Goal: Check status: Check status

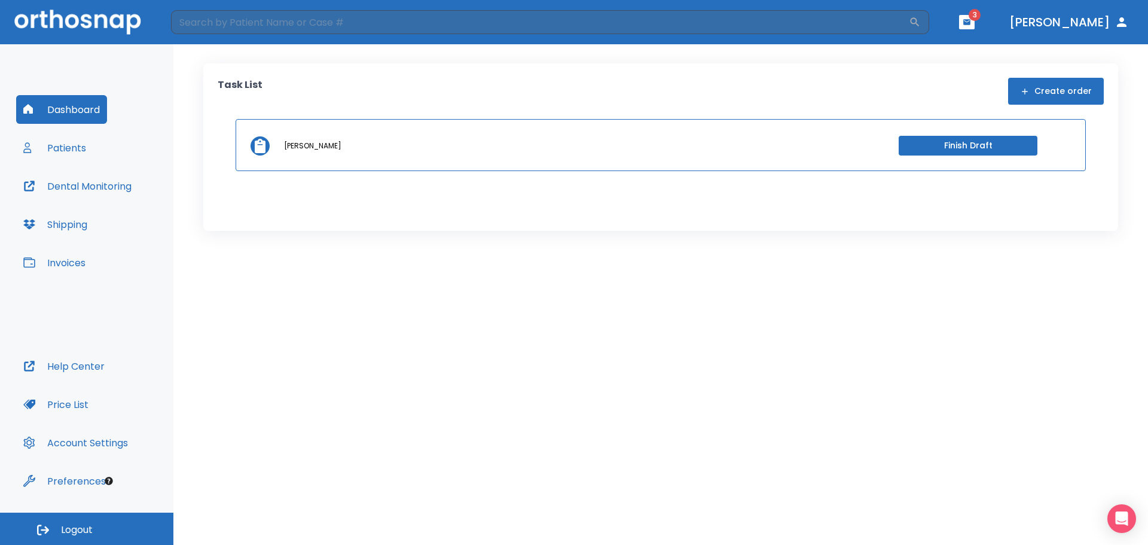
click at [974, 22] on button "button" at bounding box center [967, 22] width 16 height 14
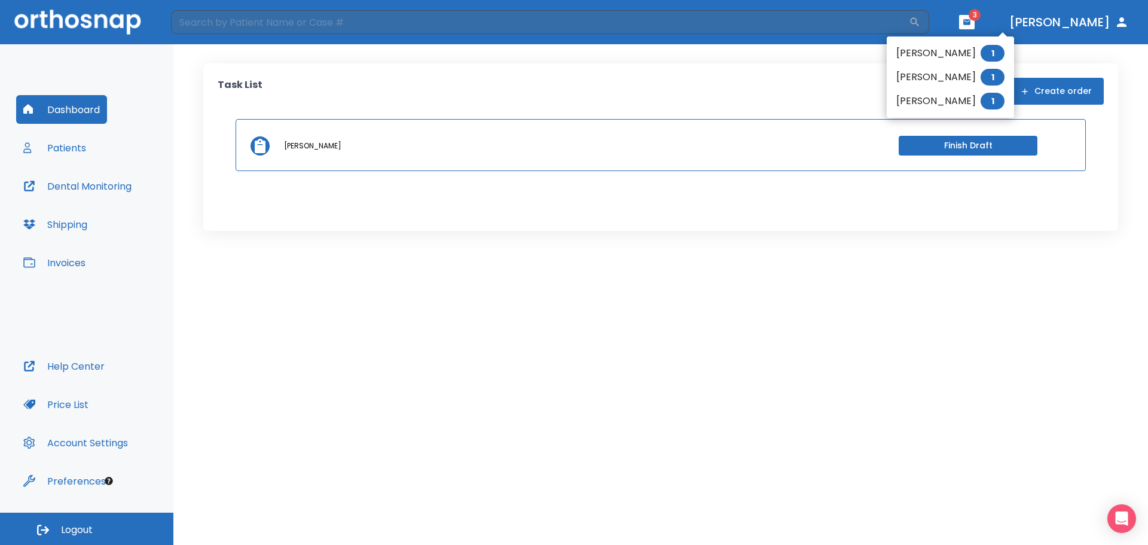
click at [998, 14] on div at bounding box center [574, 272] width 1148 height 545
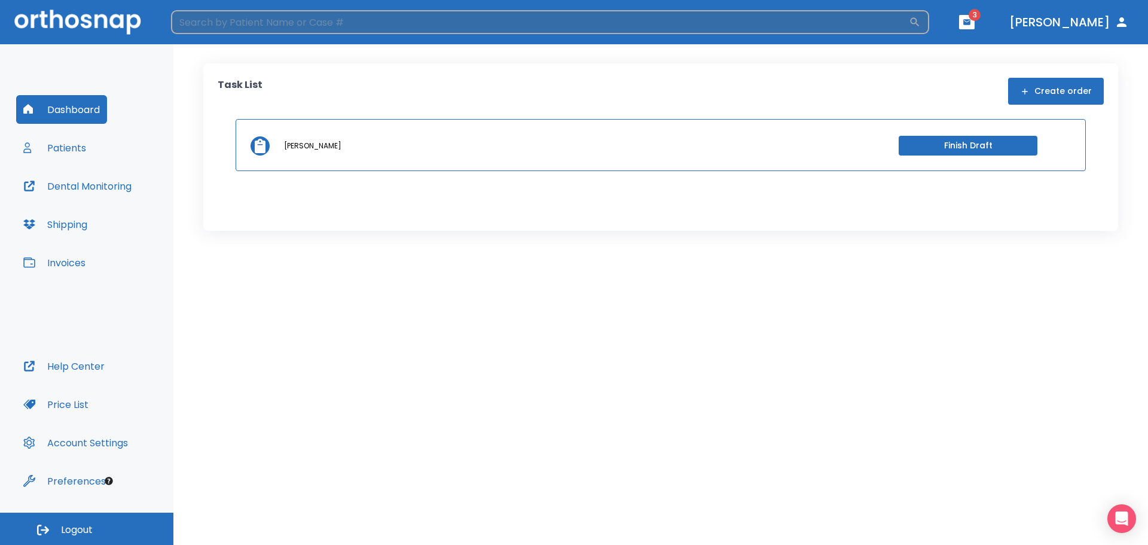
drag, startPoint x: 240, startPoint y: 20, endPoint x: 259, endPoint y: 32, distance: 23.1
click at [240, 20] on input "search" at bounding box center [540, 22] width 738 height 24
type input "[PERSON_NAME]"
click at [929, 20] on div "[PERSON_NAME] ​" at bounding box center [550, 22] width 758 height 24
click at [919, 21] on icon "button" at bounding box center [914, 22] width 9 height 9
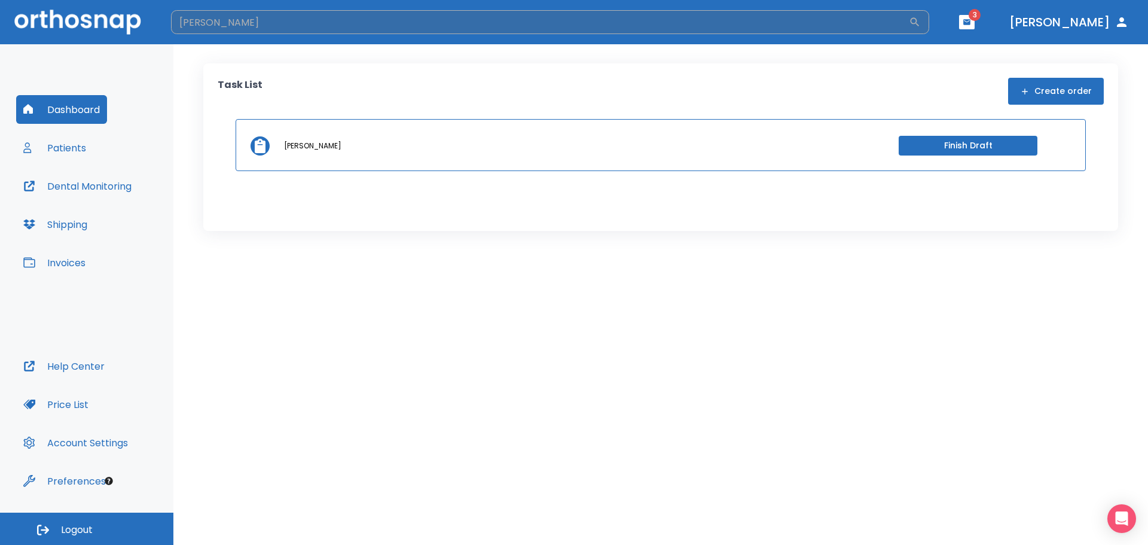
click at [909, 16] on button "button" at bounding box center [915, 22] width 12 height 12
click at [444, 22] on input "[PERSON_NAME]" at bounding box center [540, 22] width 738 height 24
click at [201, 97] on h6 "Patients" at bounding box center [220, 103] width 49 height 19
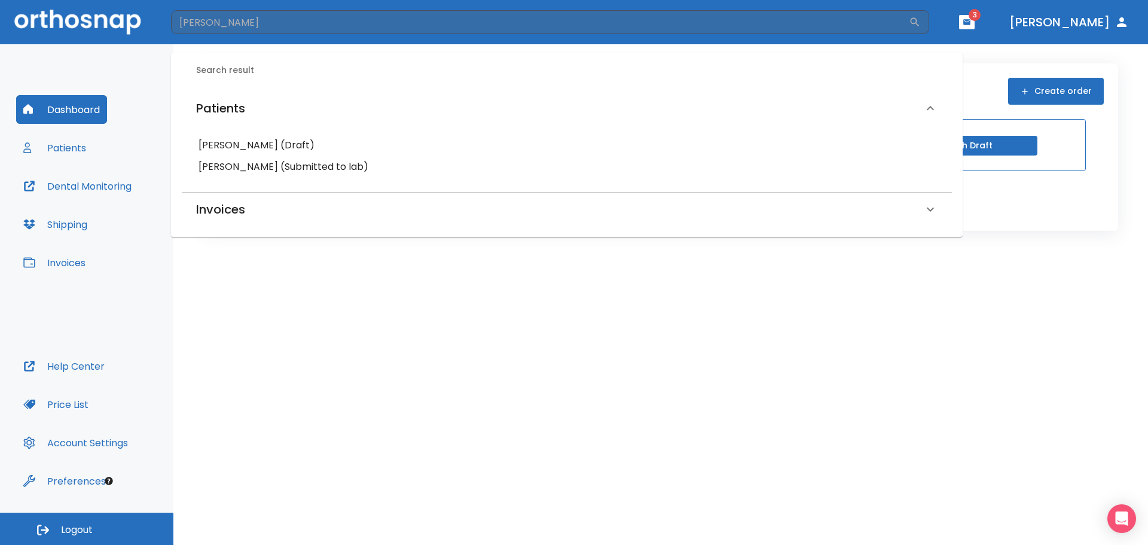
click at [275, 164] on h6 "[PERSON_NAME] (Submitted to lab)" at bounding box center [566, 166] width 736 height 17
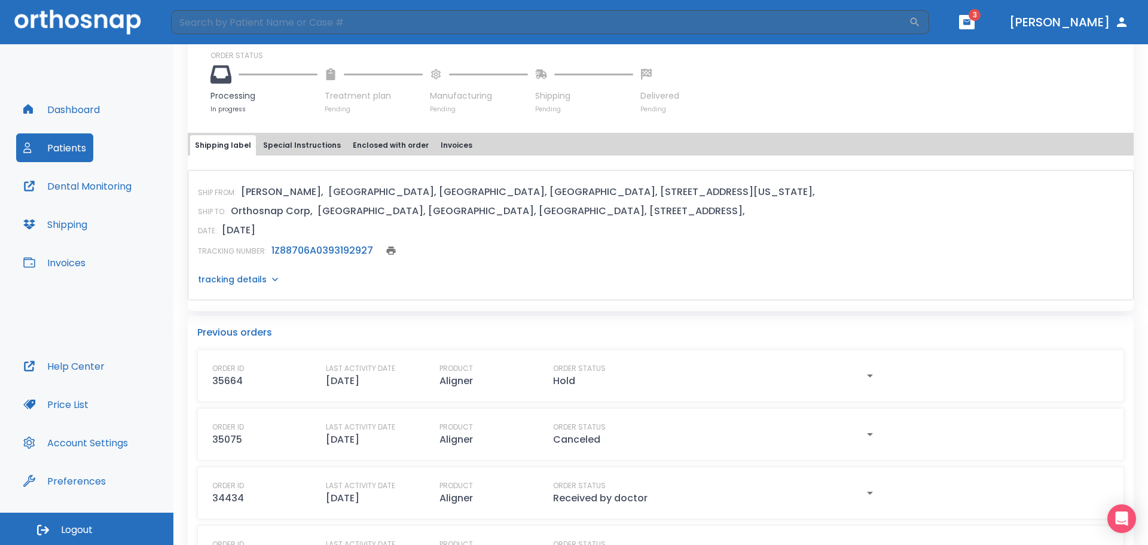
scroll to position [334, 0]
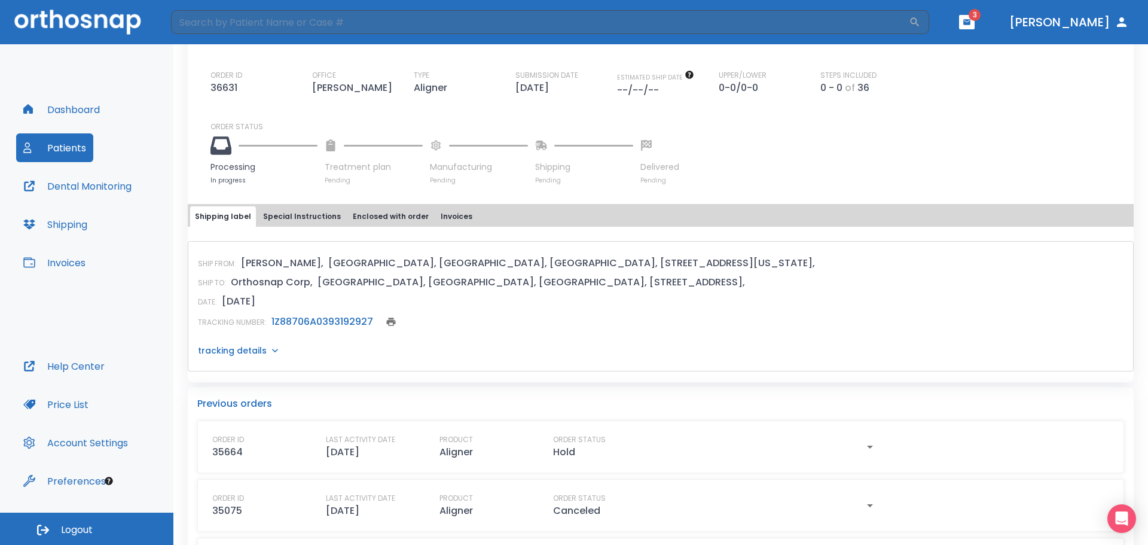
click at [304, 451] on div "ORDER ID 35664" at bounding box center [263, 446] width 102 height 25
drag, startPoint x: 644, startPoint y: 443, endPoint x: 760, endPoint y: 433, distance: 117.0
click at [647, 442] on div "ORDER STATUS Hold" at bounding box center [660, 446] width 215 height 25
click at [866, 450] on icon "button" at bounding box center [870, 446] width 14 height 14
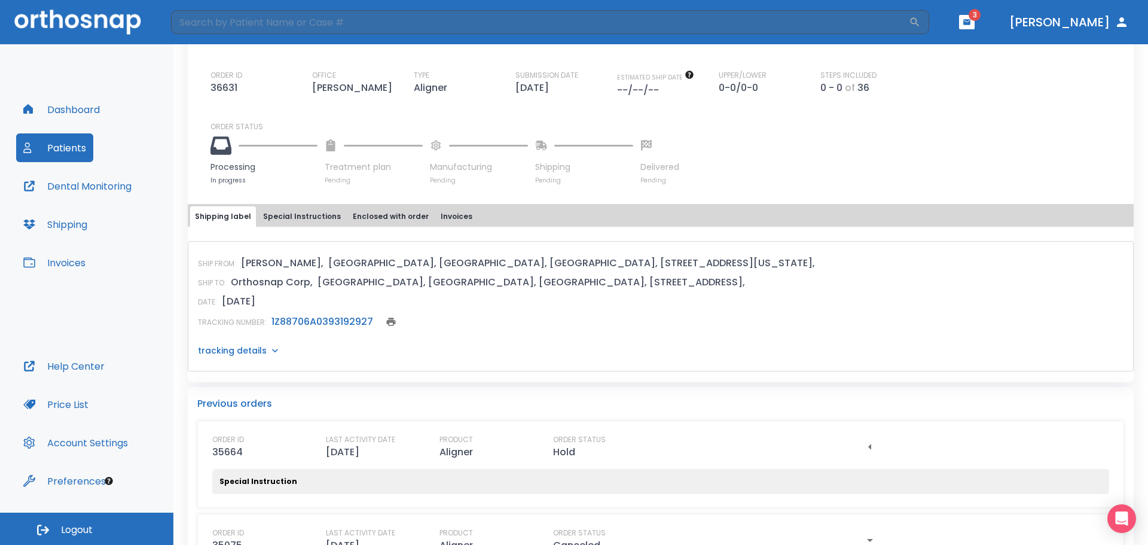
click at [368, 485] on div "Special Instruction" at bounding box center [660, 481] width 882 height 11
click at [249, 481] on p "Special Instruction" at bounding box center [258, 481] width 78 height 11
click at [297, 483] on div "Special Instruction" at bounding box center [660, 481] width 882 height 11
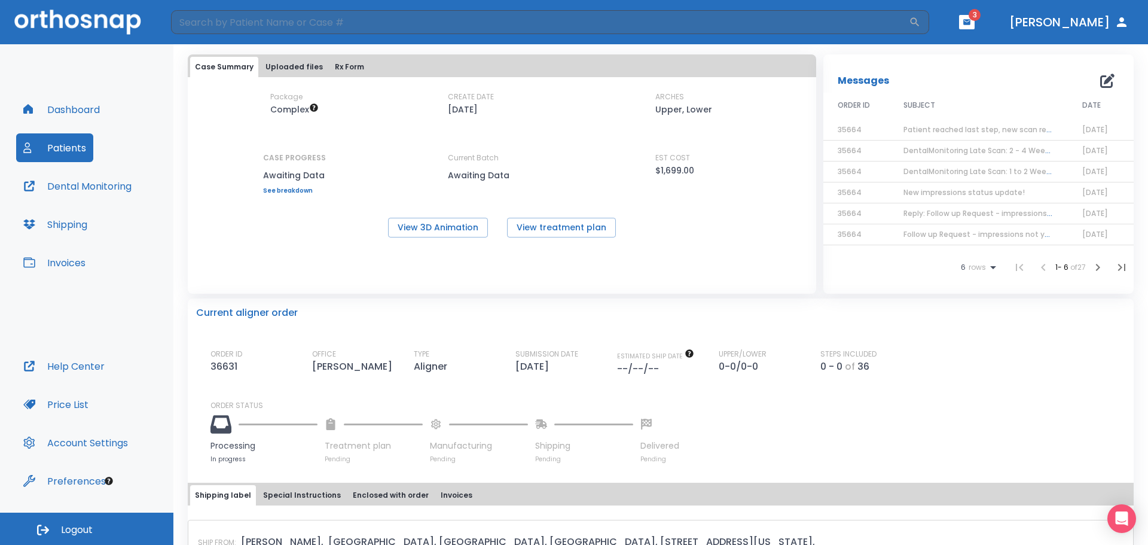
scroll to position [0, 0]
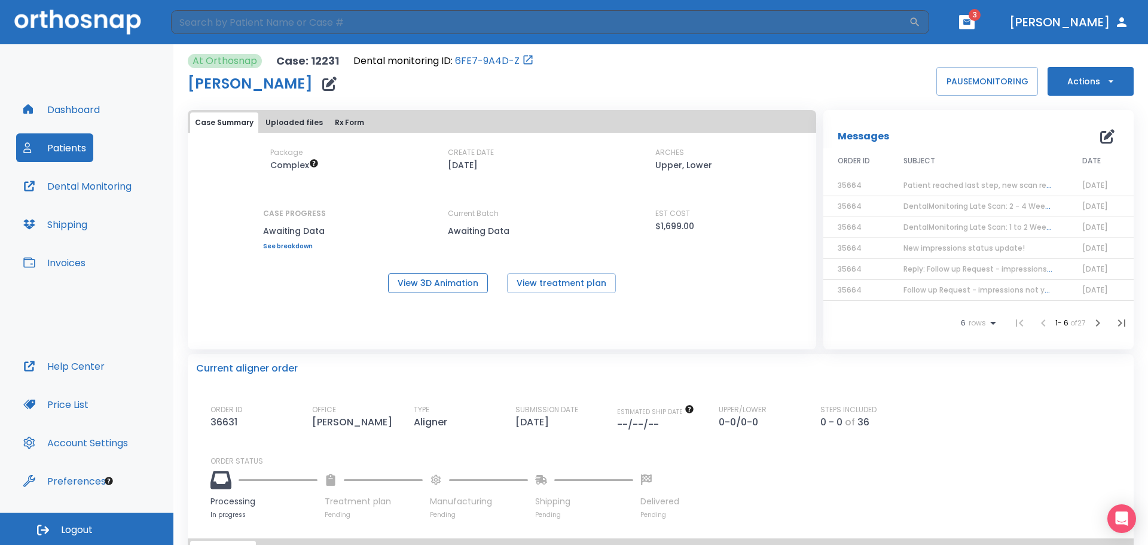
click at [438, 277] on button "View 3D Animation" at bounding box center [438, 283] width 100 height 20
